Goal: Task Accomplishment & Management: Complete application form

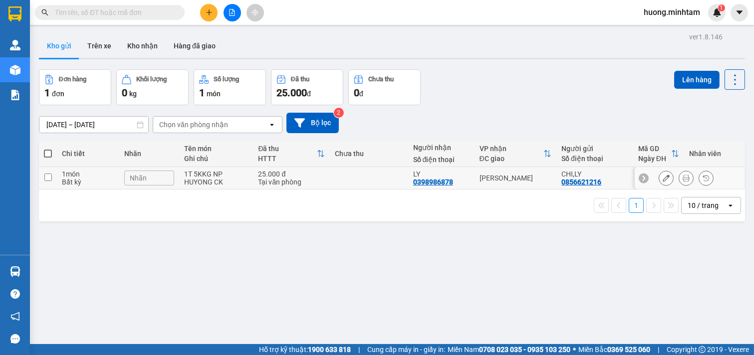
click at [93, 185] on div "Bất kỳ" at bounding box center [88, 182] width 52 height 8
checkbox input "true"
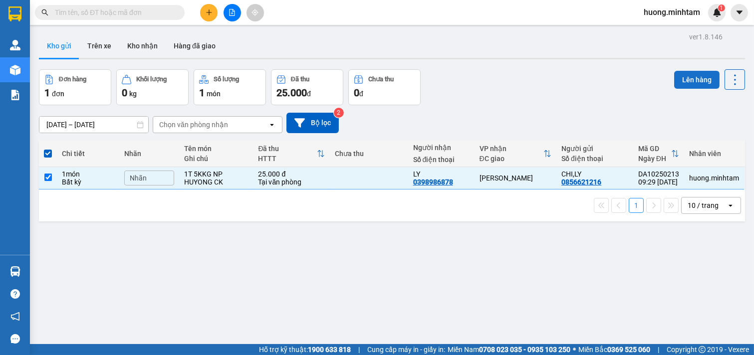
click at [692, 82] on button "Lên hàng" at bounding box center [696, 80] width 45 height 18
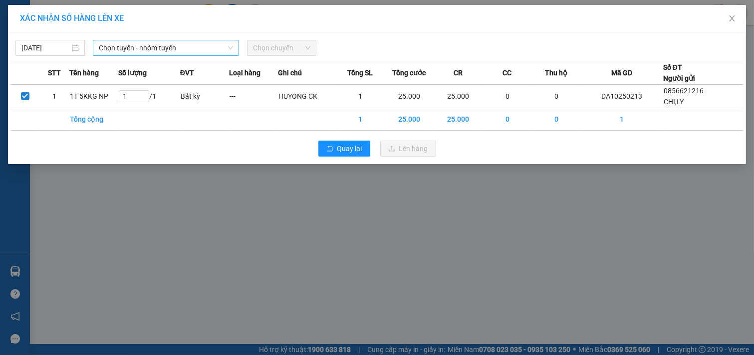
click at [225, 47] on span "Chọn tuyến - nhóm tuyến" at bounding box center [166, 47] width 134 height 15
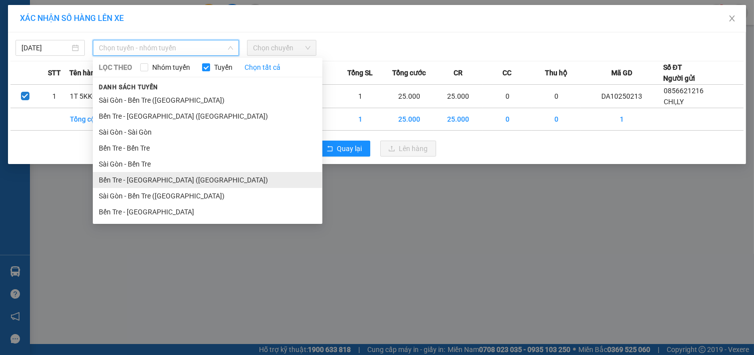
click at [176, 179] on li "Bến Tre - [GEOGRAPHIC_DATA] ([GEOGRAPHIC_DATA])" at bounding box center [208, 180] width 230 height 16
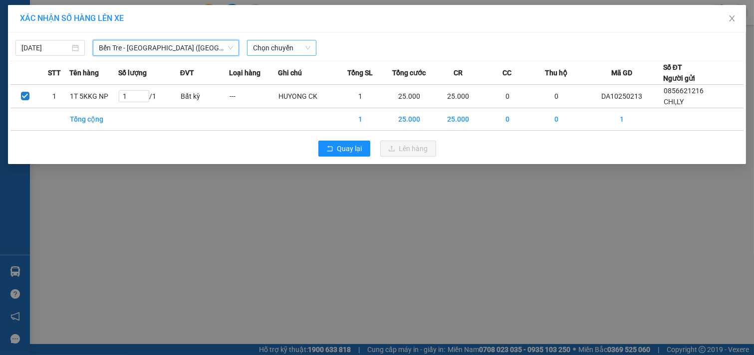
click at [299, 52] on span "Chọn chuyến" at bounding box center [281, 47] width 57 height 15
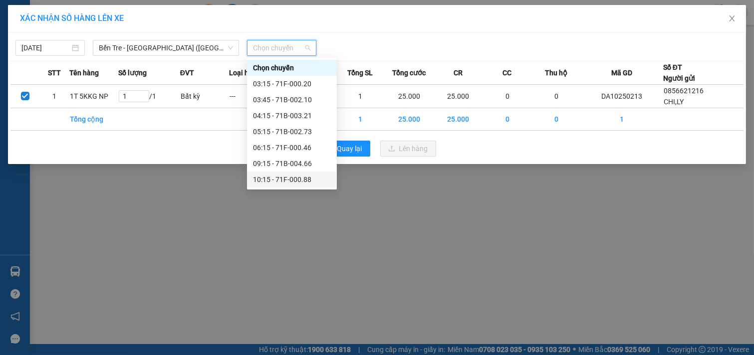
drag, startPoint x: 301, startPoint y: 179, endPoint x: 363, endPoint y: 166, distance: 63.1
click at [302, 179] on div "10:15 - 71F-000.88" at bounding box center [292, 179] width 78 height 11
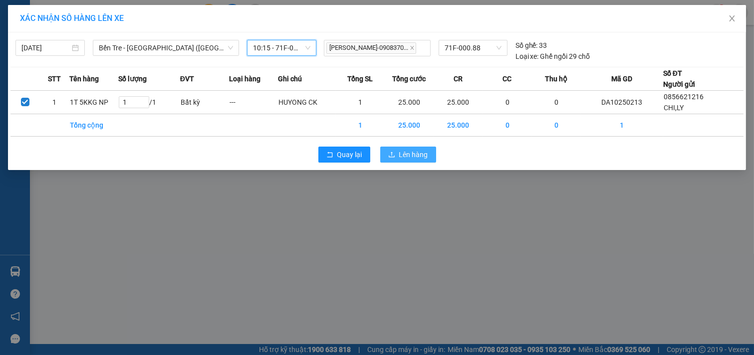
click at [396, 157] on button "Lên hàng" at bounding box center [408, 155] width 56 height 16
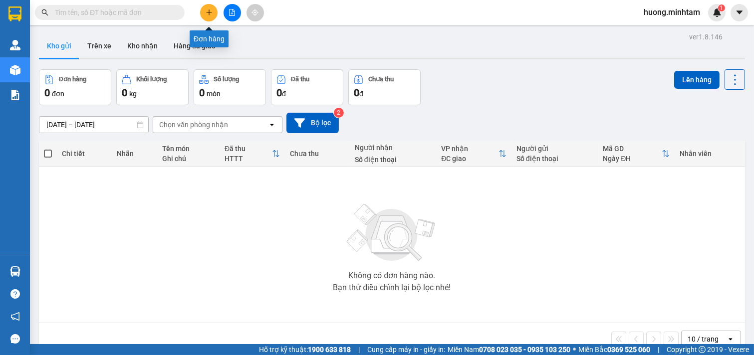
click at [211, 11] on icon "plus" at bounding box center [209, 12] width 7 height 7
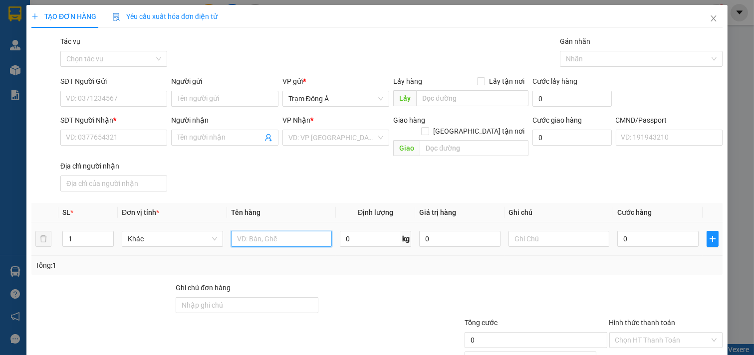
click at [257, 231] on input "text" at bounding box center [281, 239] width 101 height 16
click at [391, 282] on div at bounding box center [391, 299] width 144 height 35
click at [283, 233] on input "1GB" at bounding box center [281, 239] width 101 height 16
click at [544, 270] on div "Transit Pickup Surcharge Ids Transit Deliver Surcharge Ids Transit Deliver Surc…" at bounding box center [376, 241] width 691 height 411
click at [272, 231] on input "1GB" at bounding box center [281, 239] width 101 height 16
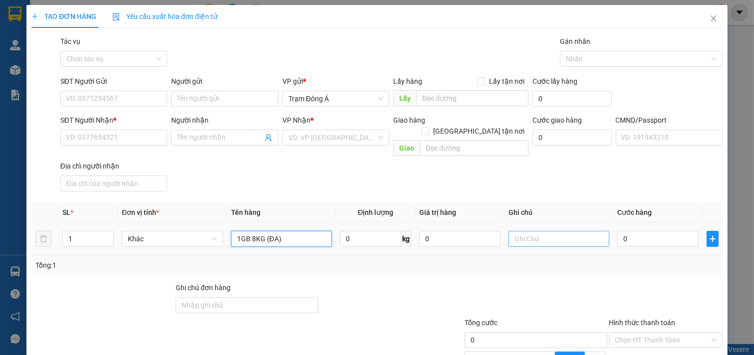
type input "1GB 8KG (ĐA)"
click at [539, 231] on input "text" at bounding box center [558, 239] width 101 height 16
type input "HUONG"
type input "2"
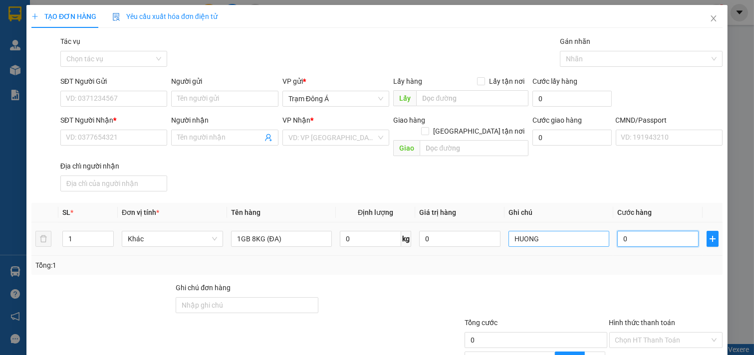
type input "2"
type input "25"
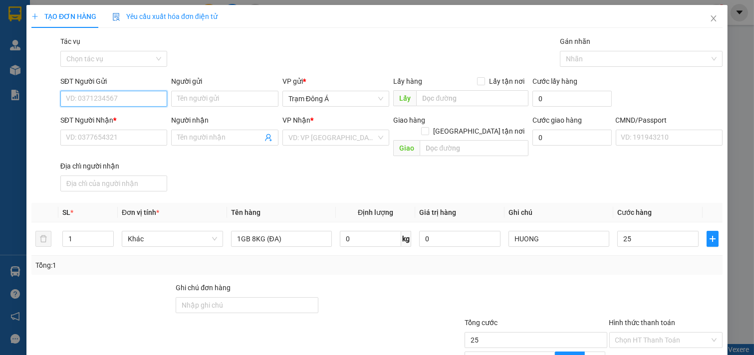
type input "25.000"
click at [139, 100] on input "SĐT Người Gửi" at bounding box center [113, 99] width 107 height 16
click at [110, 98] on input "SĐT Người Gửi" at bounding box center [113, 99] width 107 height 16
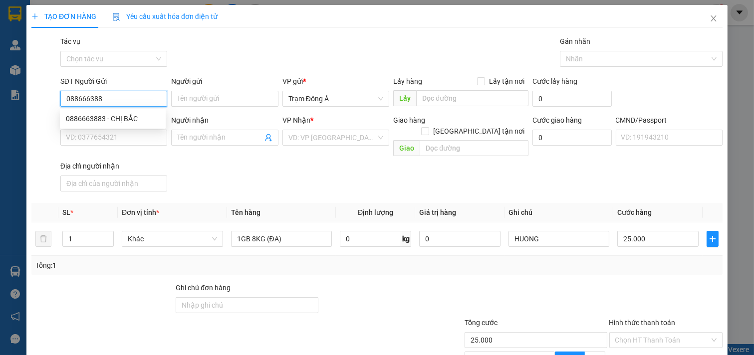
type input "0886663883"
click at [125, 121] on div "0886663883 - CHỊ BẮC" at bounding box center [113, 118] width 94 height 11
type input "CHỊ BẮC"
type input "0946234569"
type input "CHI ĐỊNH"
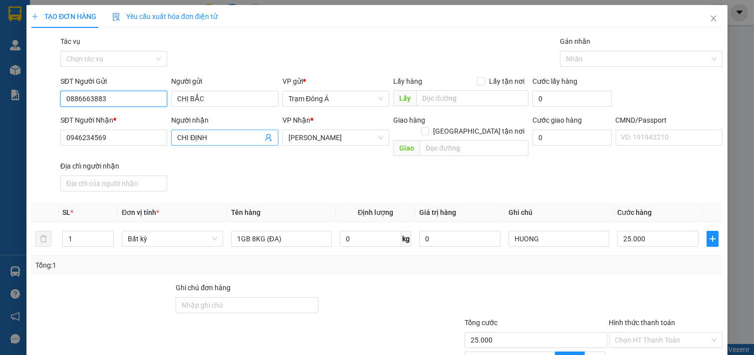
type input "0886663883"
click at [268, 137] on icon "user-add" at bounding box center [268, 138] width 8 height 8
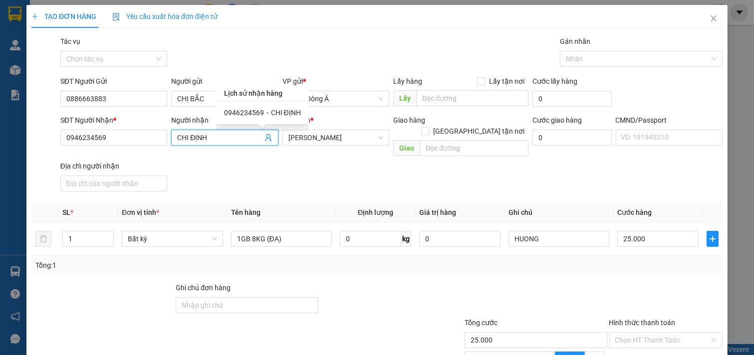
drag, startPoint x: 219, startPoint y: 137, endPoint x: 38, endPoint y: 153, distance: 180.8
click at [38, 153] on div "SĐT Người Nhận * 0946234569 Người nhận CHI ĐỊNH CHI ĐỊNH VP Nhận * [PERSON_NAME…" at bounding box center [376, 155] width 693 height 81
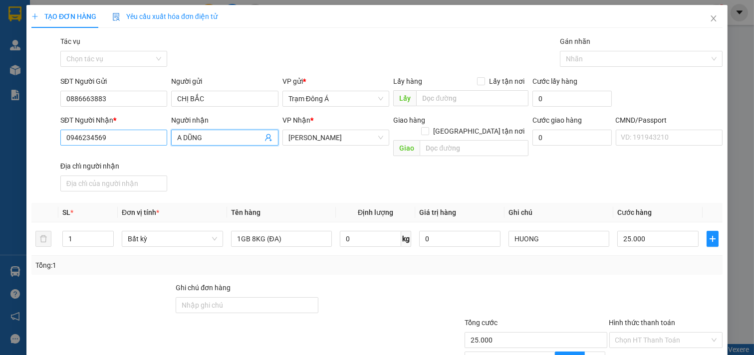
type input "A DŨNG"
drag, startPoint x: 136, startPoint y: 142, endPoint x: 2, endPoint y: 123, distance: 135.6
click at [0, 123] on div "TẠO ĐƠN HÀNG Yêu cầu xuất hóa đơn điện tử Transit Pickup Surcharge Ids Transit …" at bounding box center [377, 177] width 754 height 355
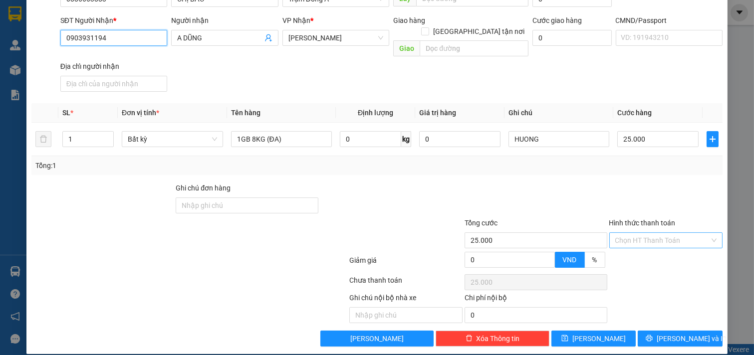
type input "0903931194"
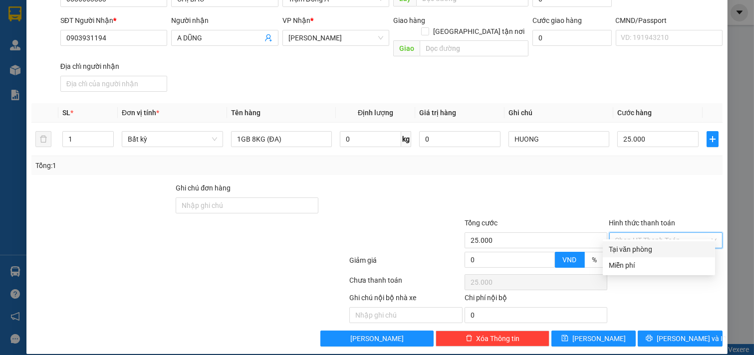
click at [650, 233] on input "Hình thức thanh toán" at bounding box center [662, 240] width 95 height 15
click at [654, 254] on div "Tại văn phòng" at bounding box center [659, 249] width 100 height 11
type input "0"
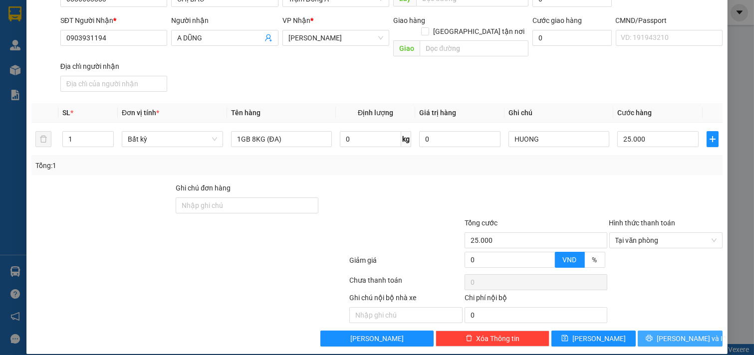
click at [674, 333] on span "[PERSON_NAME] và In" at bounding box center [692, 338] width 70 height 11
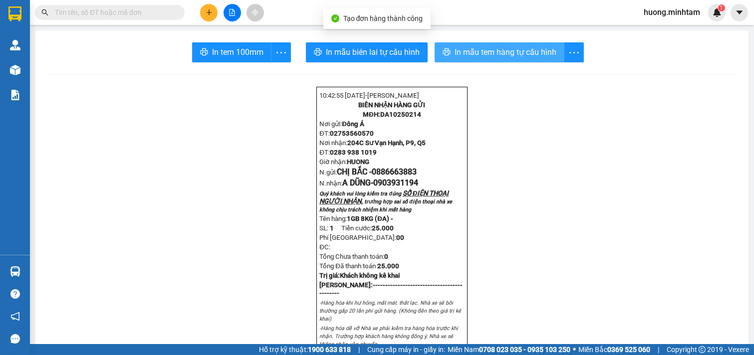
click at [499, 49] on span "In mẫu tem hàng tự cấu hình" at bounding box center [506, 52] width 102 height 12
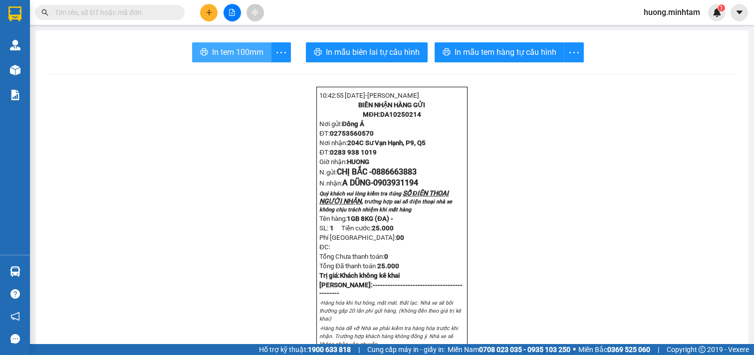
click at [243, 46] on span "In tem 100mm" at bounding box center [237, 52] width 51 height 12
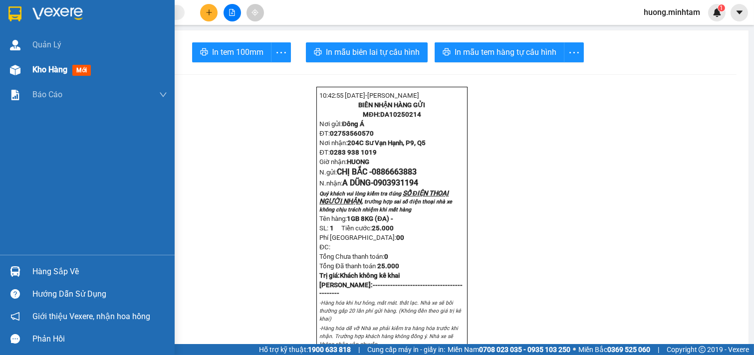
click at [53, 77] on div "Kho hàng mới" at bounding box center [99, 69] width 135 height 25
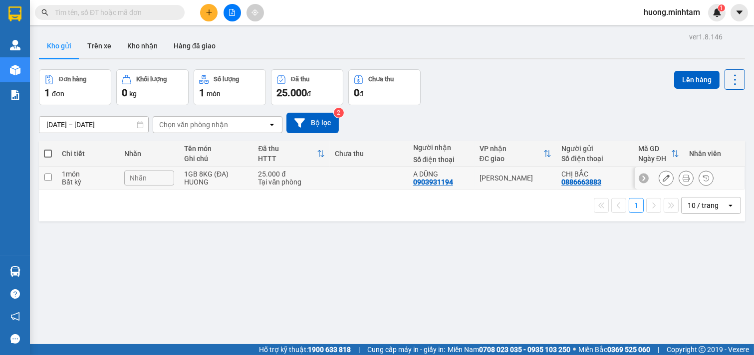
click at [45, 177] on input "checkbox" at bounding box center [47, 177] width 7 height 7
checkbox input "true"
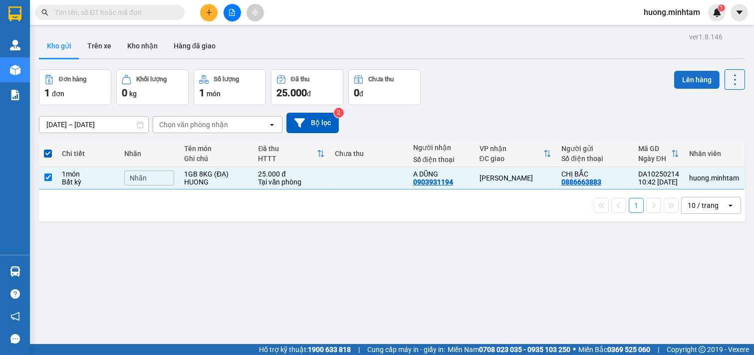
click at [700, 84] on button "Lên hàng" at bounding box center [696, 80] width 45 height 18
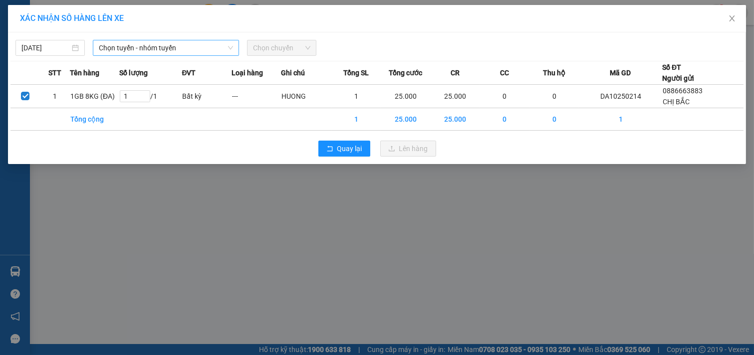
click at [228, 47] on icon "down" at bounding box center [231, 48] width 6 height 6
click at [231, 43] on span "Chọn tuyến - nhóm tuyến" at bounding box center [166, 47] width 134 height 15
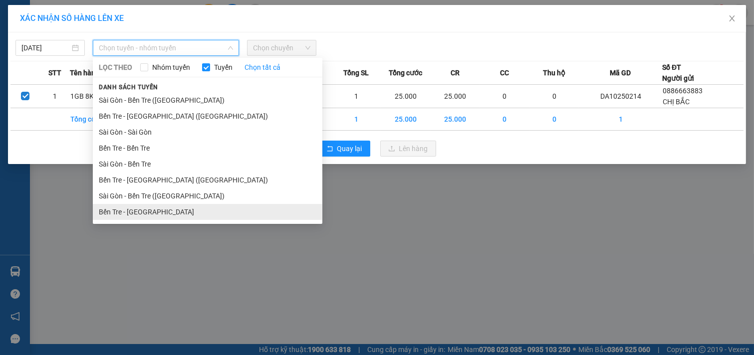
click at [135, 212] on li "Bến Tre - [GEOGRAPHIC_DATA]" at bounding box center [208, 212] width 230 height 16
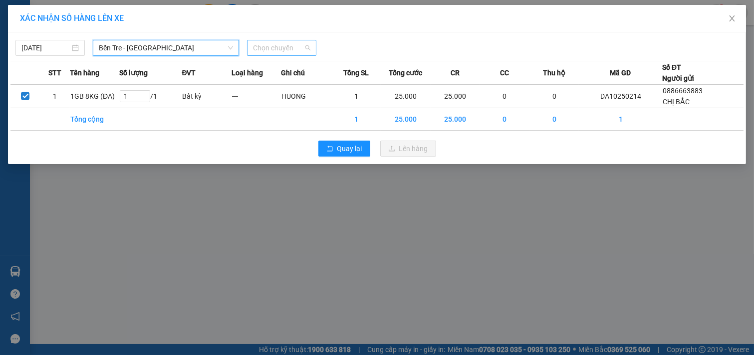
click at [294, 47] on span "Chọn chuyến" at bounding box center [281, 47] width 57 height 15
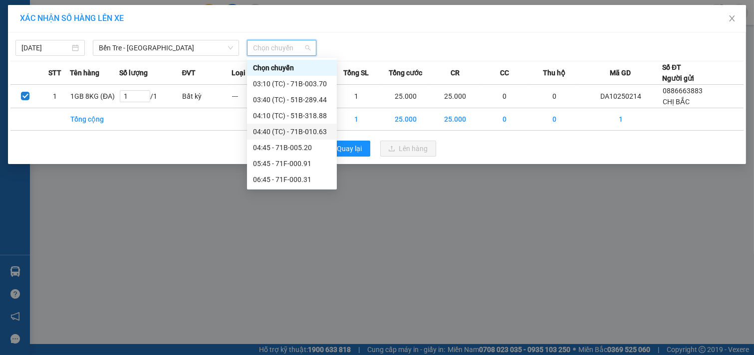
scroll to position [111, 0]
click at [301, 163] on div "10:45 - 51B-086.01" at bounding box center [292, 164] width 78 height 11
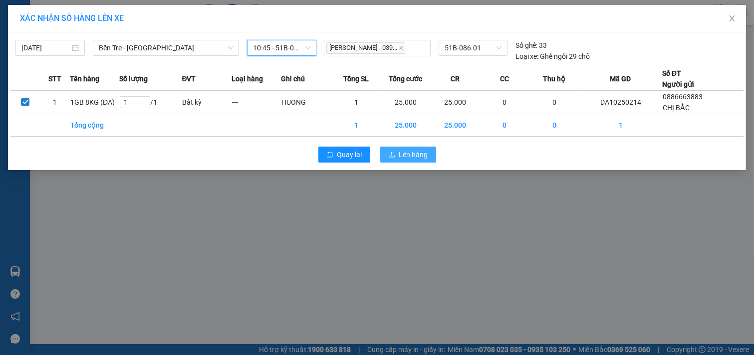
click at [406, 157] on span "Lên hàng" at bounding box center [413, 154] width 29 height 11
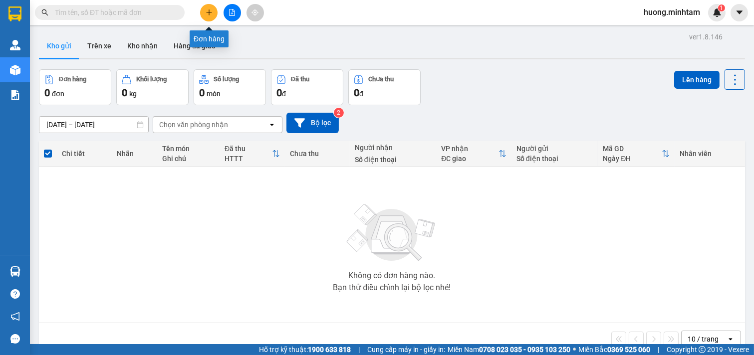
click at [208, 16] on button at bounding box center [208, 12] width 17 height 17
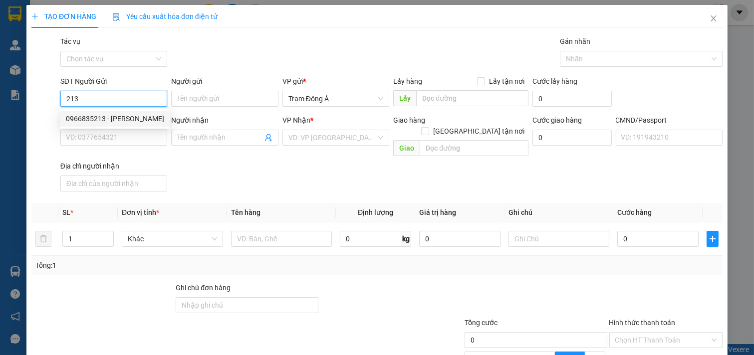
click at [88, 117] on div "0966835213 - [PERSON_NAME]" at bounding box center [115, 118] width 98 height 11
type input "0966835213"
type input "TRINH"
type input "0935658614"
type input "NGÂN"
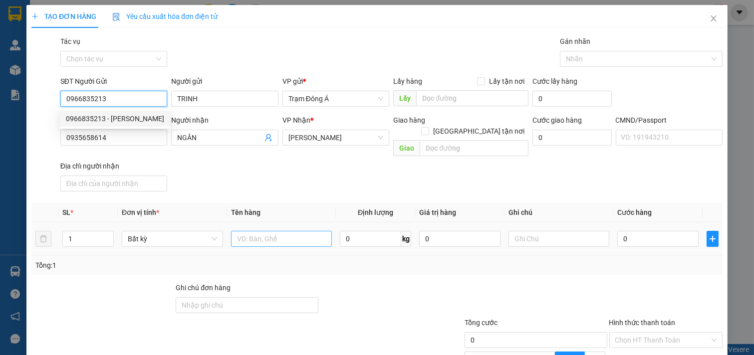
type input "0966835213"
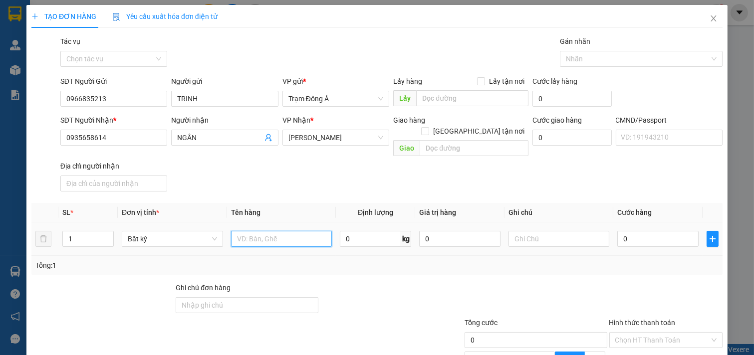
click at [291, 231] on input "text" at bounding box center [281, 239] width 101 height 16
type input "1HOP NP"
click at [565, 231] on input "text" at bounding box center [558, 239] width 101 height 16
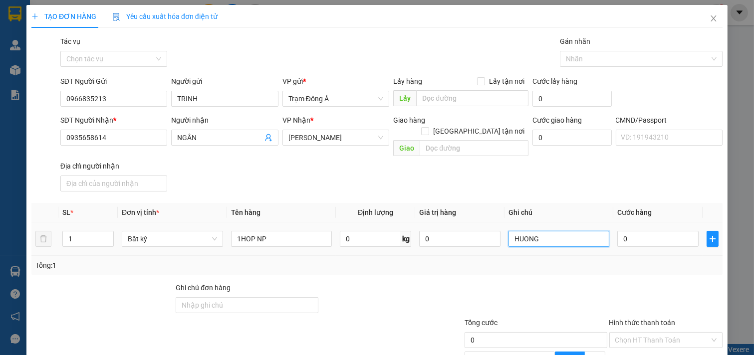
type input "HUONG"
type input "2"
type input "20"
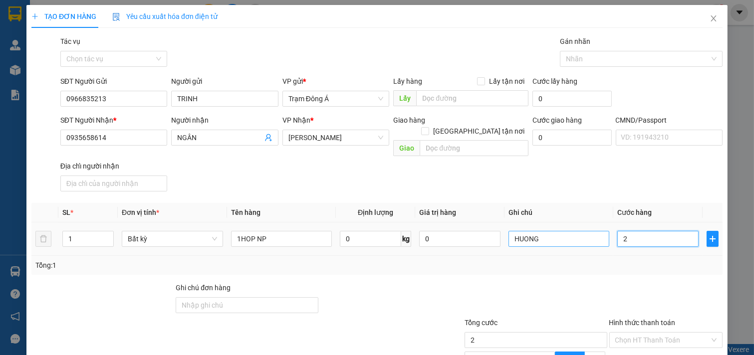
type input "20"
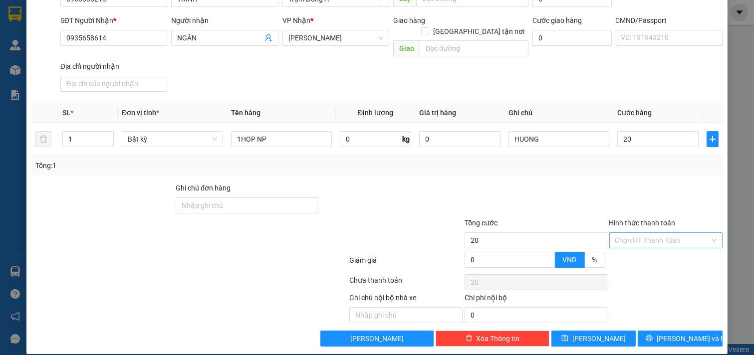
type input "20.000"
click at [650, 233] on input "Hình thức thanh toán" at bounding box center [662, 240] width 95 height 15
click at [640, 253] on div "Tại văn phòng" at bounding box center [659, 249] width 100 height 11
type input "0"
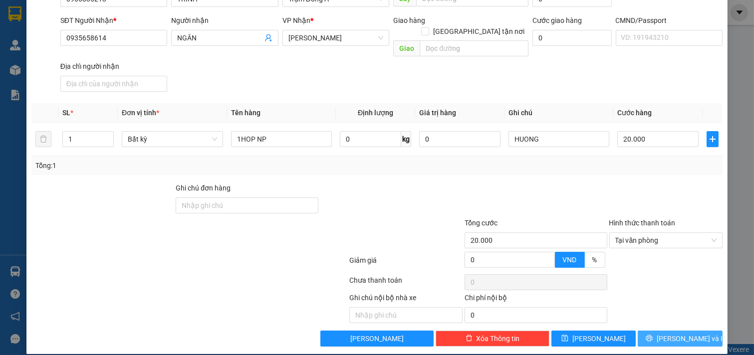
click at [678, 331] on button "[PERSON_NAME] và In" at bounding box center [680, 339] width 85 height 16
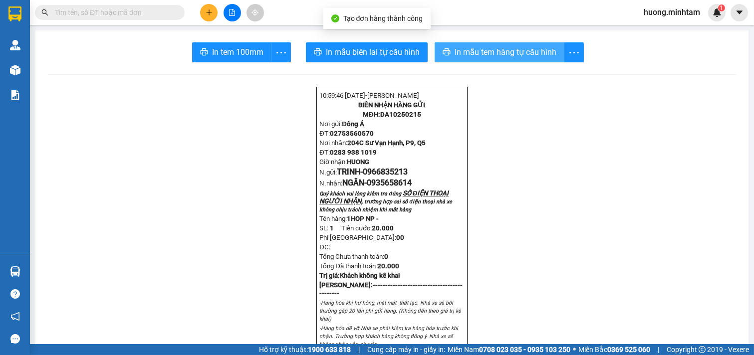
click at [482, 53] on span "In mẫu tem hàng tự cấu hình" at bounding box center [506, 52] width 102 height 12
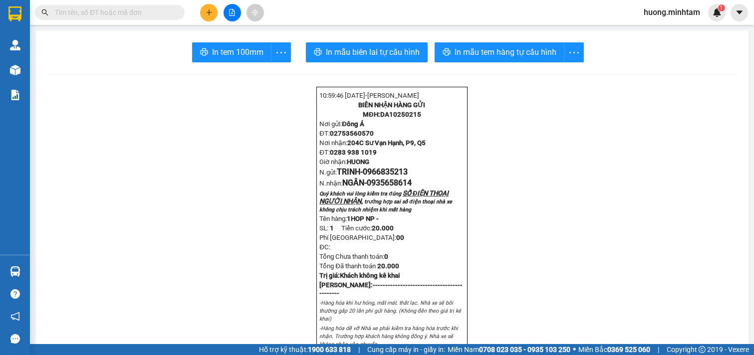
click at [225, 52] on span "In tem 100mm" at bounding box center [237, 52] width 51 height 12
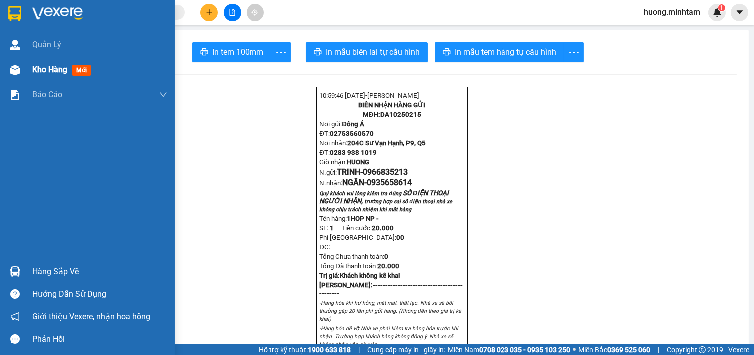
click at [47, 72] on span "Kho hàng" at bounding box center [49, 69] width 35 height 9
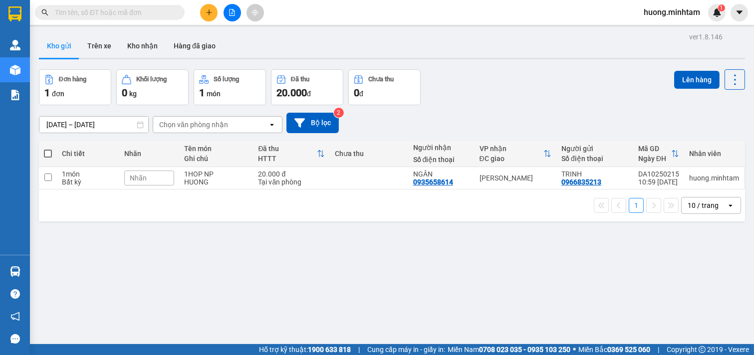
click at [450, 275] on div "ver 1.8.146 Kho gửi Trên xe Kho nhận Hàng đã giao Đơn hàng 1 đơn Khối lượng 0 k…" at bounding box center [392, 207] width 714 height 355
click at [211, 15] on icon "plus" at bounding box center [209, 12] width 7 height 7
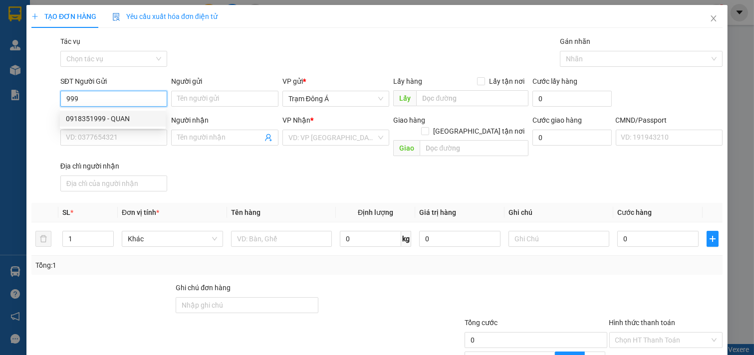
click at [98, 116] on div "0918351999 - QUAN" at bounding box center [113, 118] width 94 height 11
type input "0918351999"
type input "QUAN"
type input "0944365363"
type input "MR [PERSON_NAME]"
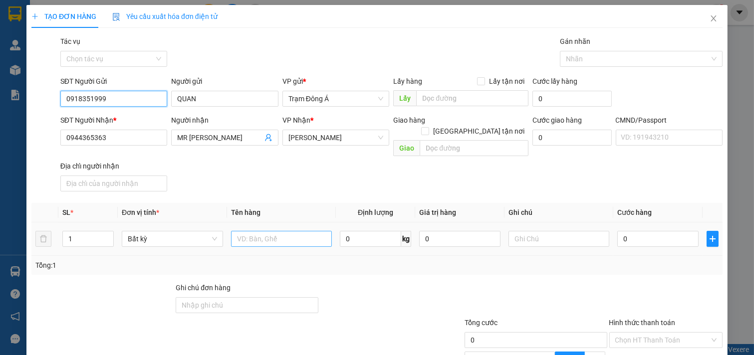
type input "0918351999"
click at [257, 231] on input "text" at bounding box center [281, 239] width 101 height 16
type input "1K XOP ĐEN 1KG"
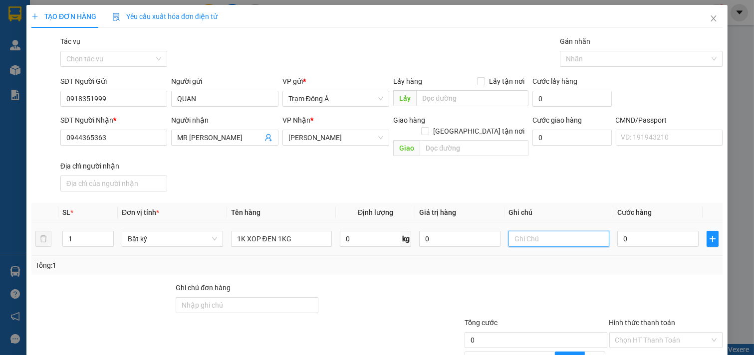
click at [520, 231] on input "text" at bounding box center [558, 239] width 101 height 16
type input "HUONG"
type input "2"
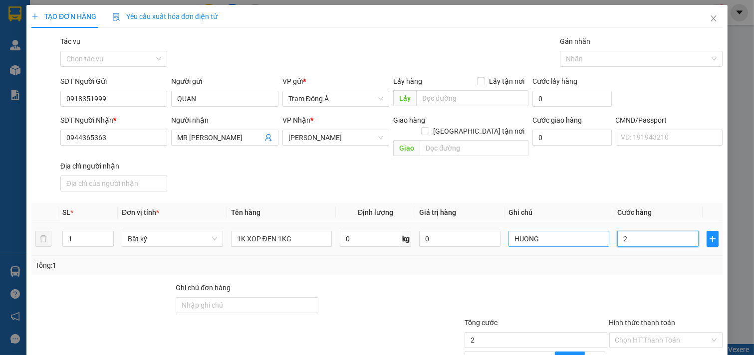
type input "20"
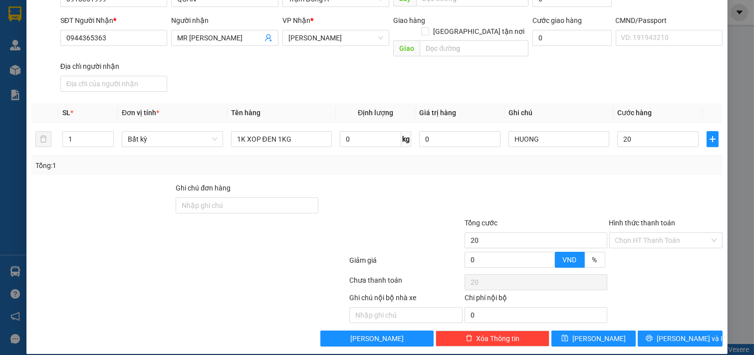
click at [651, 233] on input "Hình thức thanh toán" at bounding box center [662, 240] width 95 height 15
type input "20.000"
click at [645, 247] on div "Tại văn phòng" at bounding box center [659, 249] width 100 height 11
type input "0"
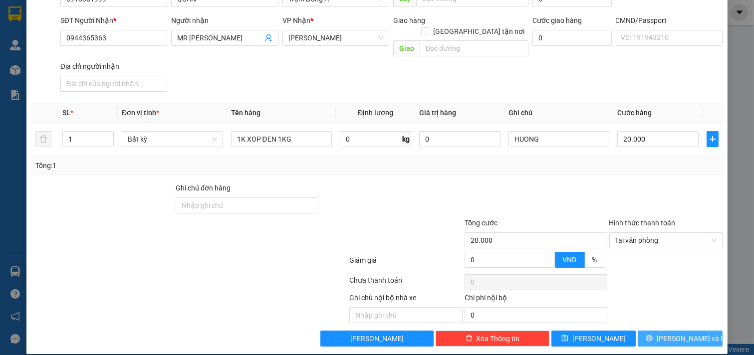
click at [682, 333] on span "[PERSON_NAME] và In" at bounding box center [692, 338] width 70 height 11
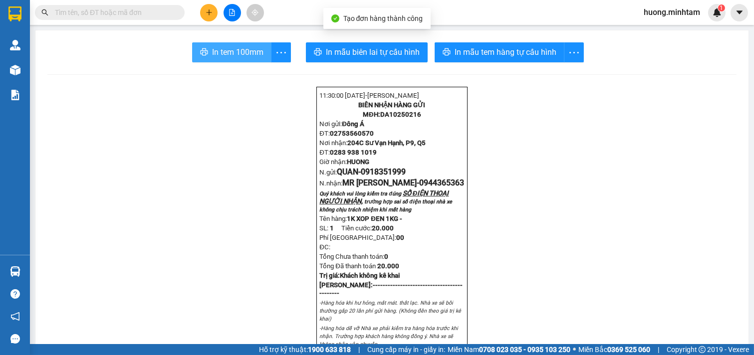
drag, startPoint x: 234, startPoint y: 53, endPoint x: 86, endPoint y: 2, distance: 156.1
click at [235, 55] on span "In tem 100mm" at bounding box center [237, 52] width 51 height 12
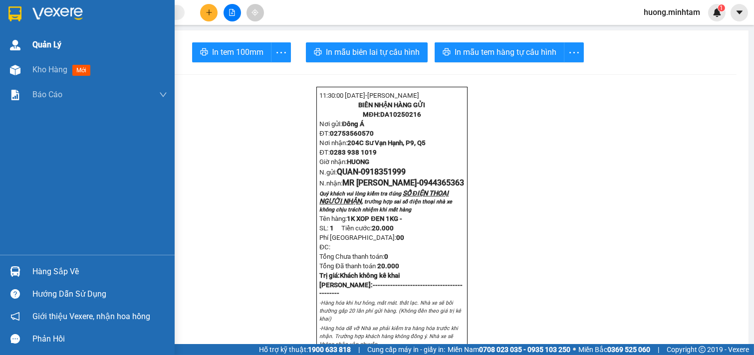
drag, startPoint x: 35, startPoint y: 69, endPoint x: 41, endPoint y: 56, distance: 14.1
click at [35, 70] on span "Kho hàng" at bounding box center [49, 69] width 35 height 9
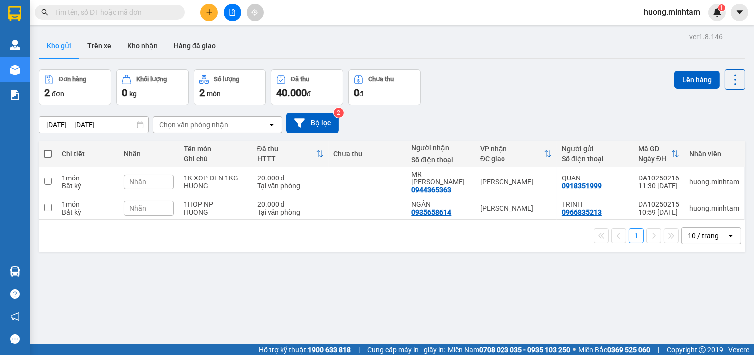
click at [47, 155] on span at bounding box center [48, 154] width 8 height 8
click at [48, 149] on input "checkbox" at bounding box center [48, 149] width 0 height 0
checkbox input "true"
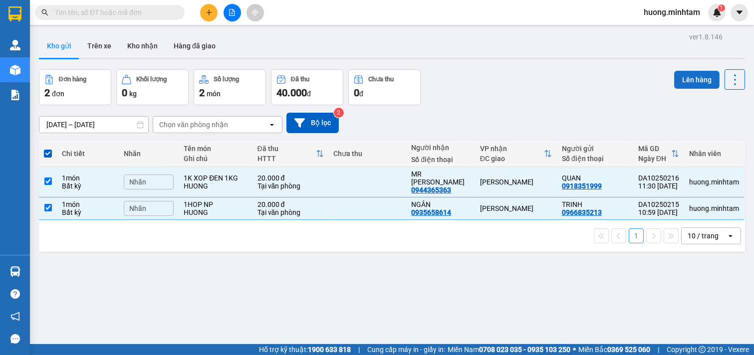
click at [696, 80] on button "Lên hàng" at bounding box center [696, 80] width 45 height 18
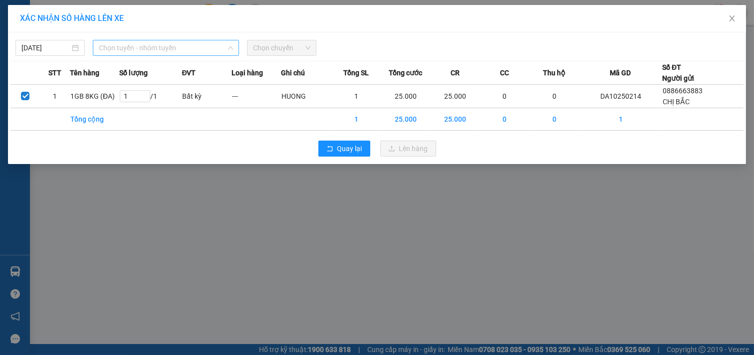
click at [213, 48] on span "Chọn tuyến - nhóm tuyến" at bounding box center [166, 47] width 134 height 15
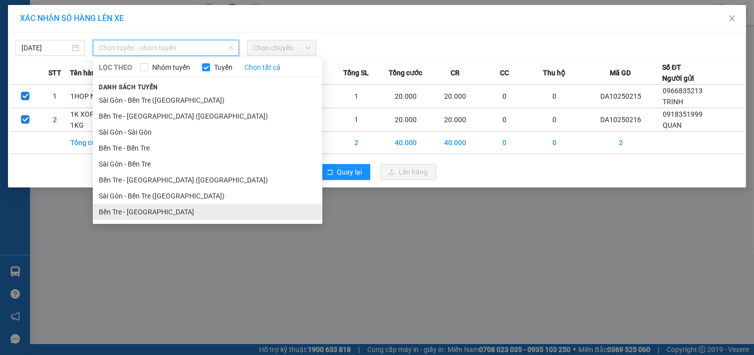
click at [129, 212] on li "Bến Tre - [GEOGRAPHIC_DATA]" at bounding box center [208, 212] width 230 height 16
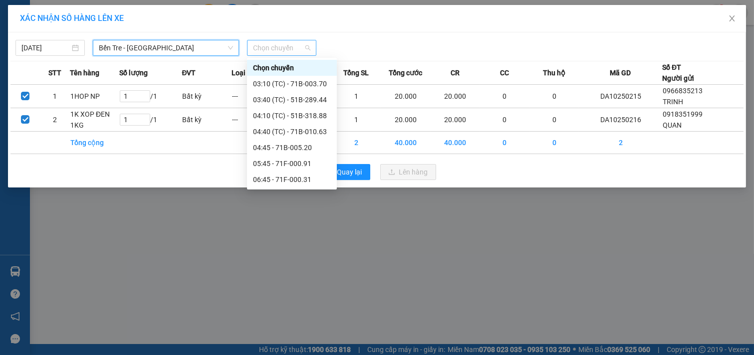
click at [297, 44] on span "Chọn chuyến" at bounding box center [281, 47] width 57 height 15
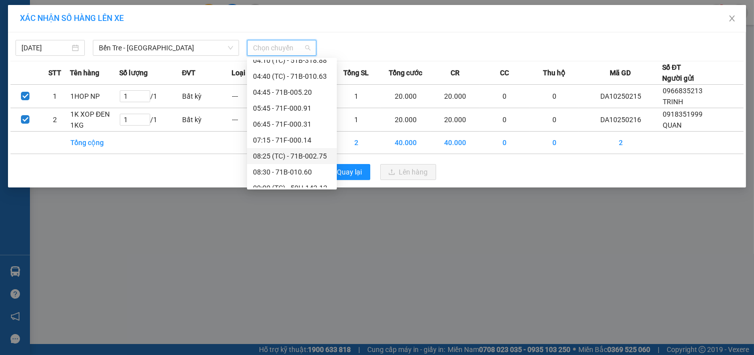
scroll to position [166, 0]
click at [291, 125] on div "11:45 - 51B-289.44" at bounding box center [292, 125] width 78 height 11
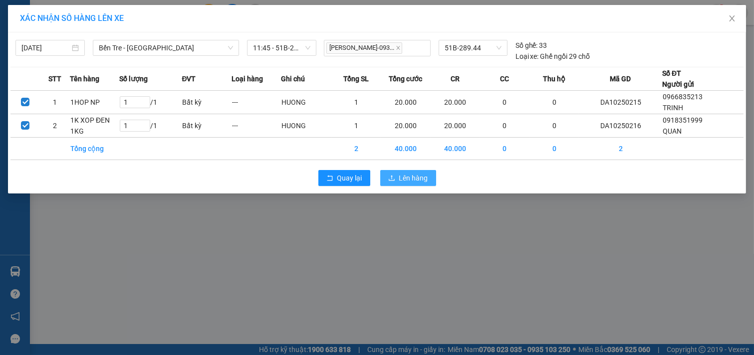
click at [412, 178] on span "Lên hàng" at bounding box center [413, 178] width 29 height 11
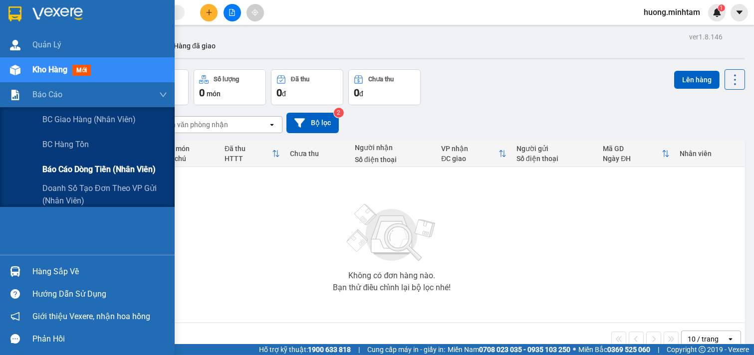
drag, startPoint x: 107, startPoint y: 190, endPoint x: 113, endPoint y: 172, distance: 18.9
click at [113, 172] on div "BC giao hàng (nhân viên) BC hàng tồn Báo cáo dòng tiền (nhân viên) Doanh số tạo…" at bounding box center [87, 157] width 175 height 100
click at [114, 172] on span "Báo cáo dòng tiền (nhân viên)" at bounding box center [98, 169] width 113 height 12
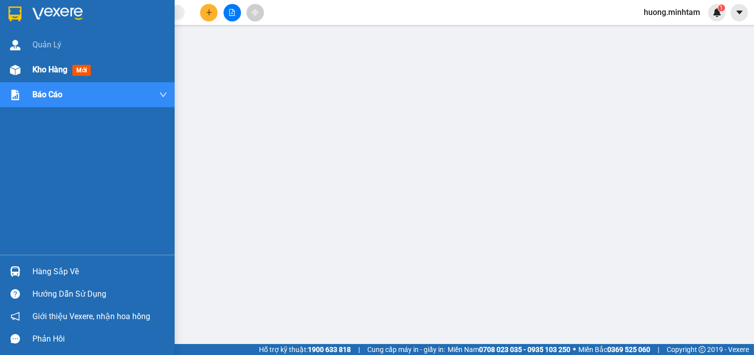
click at [28, 70] on div "Kho hàng mới" at bounding box center [87, 69] width 175 height 25
